Goal: Register for event/course

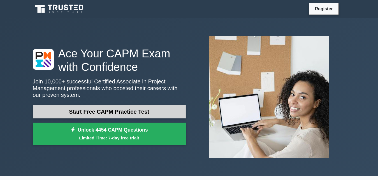
click at [159, 113] on link "Start Free CAPM Practice Test" at bounding box center [109, 111] width 153 height 13
click at [136, 114] on link "Start Free CAPM Practice Test" at bounding box center [109, 111] width 153 height 13
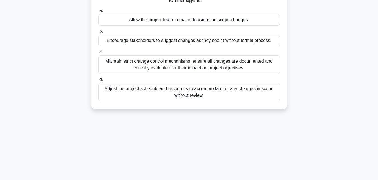
scroll to position [29, 0]
